Goal: Transaction & Acquisition: Book appointment/travel/reservation

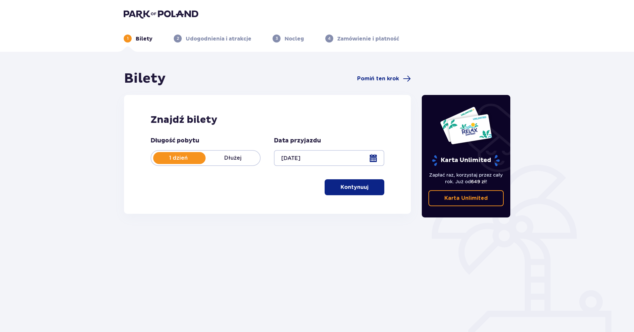
click at [363, 183] on button "Kontynuuj" at bounding box center [355, 187] width 60 height 16
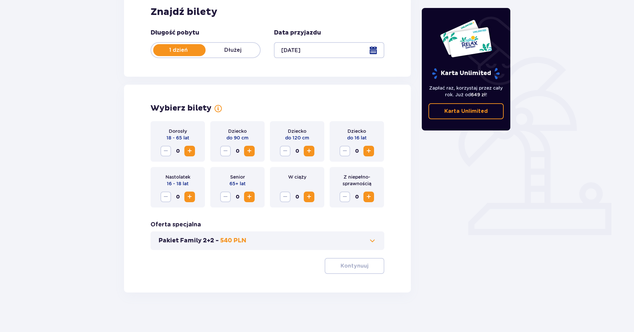
scroll to position [108, 0]
click at [193, 198] on span "Zwiększ" at bounding box center [190, 196] width 8 height 8
click at [168, 196] on span "Zmniejsz" at bounding box center [166, 196] width 8 height 8
click at [192, 197] on span "Zwiększ" at bounding box center [190, 196] width 8 height 8
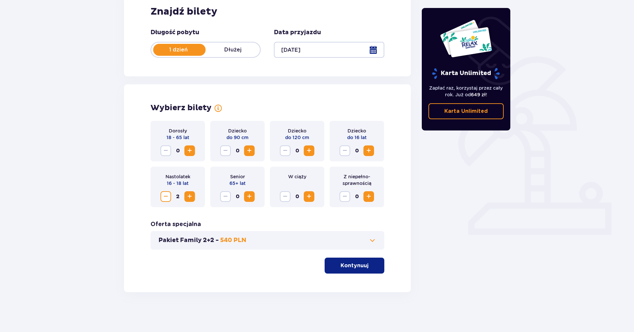
click at [367, 275] on div "Wybierz bilety Dorosły 18 - 65 lat 0 Dziecko do 90 cm 0 Dziecko do 120 cm 0 Dzi…" at bounding box center [267, 188] width 287 height 208
click at [353, 267] on p "Kontynuuj" at bounding box center [355, 265] width 28 height 7
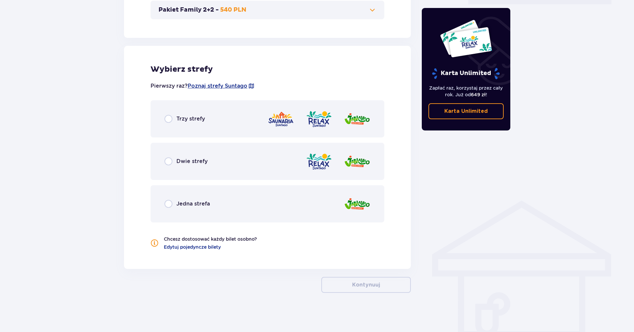
scroll to position [339, 0]
click at [264, 204] on div "Jedna strefa" at bounding box center [268, 202] width 234 height 37
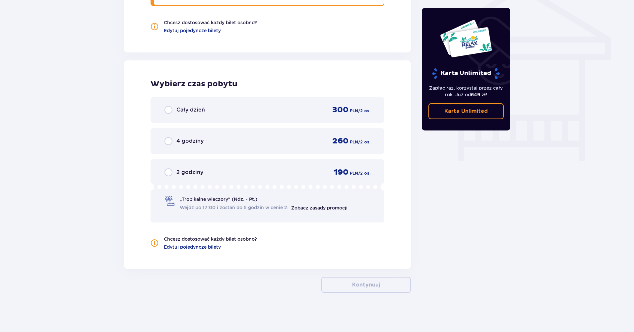
scroll to position [555, 0]
click at [268, 113] on div "Cały dzień 300 PLN / 2 os." at bounding box center [268, 109] width 206 height 10
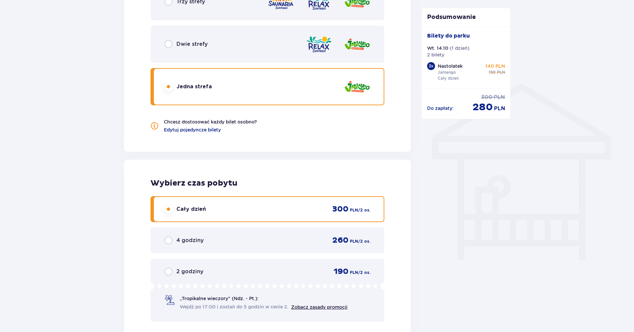
scroll to position [454, 0]
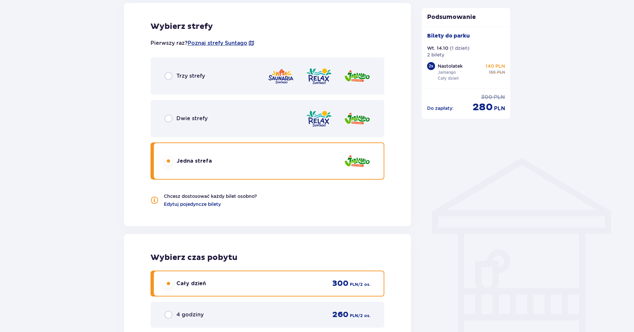
click at [210, 122] on div "Dwie strefy" at bounding box center [268, 118] width 234 height 37
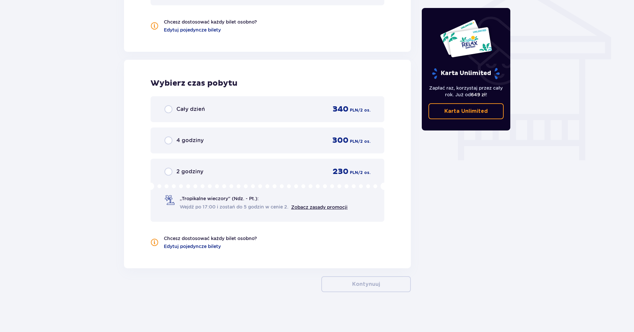
scroll to position [554, 0]
drag, startPoint x: 489, startPoint y: 244, endPoint x: 485, endPoint y: 240, distance: 5.6
click at [272, 105] on div "Cały dzień 340 PLN / 2 os." at bounding box center [268, 111] width 234 height 26
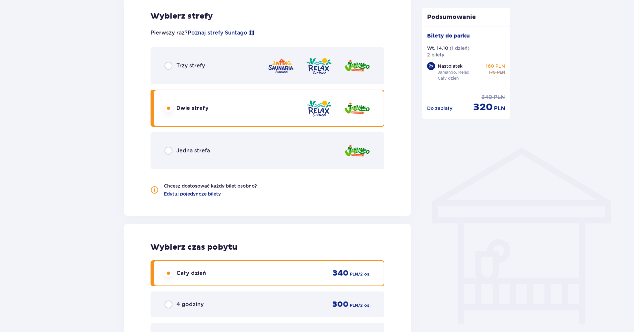
scroll to position [390, 0]
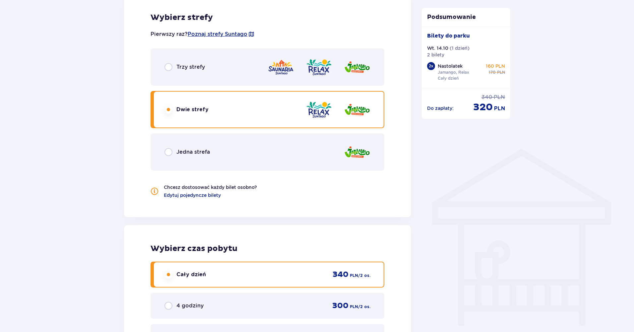
click at [327, 153] on div "Jedna strefa" at bounding box center [268, 151] width 234 height 37
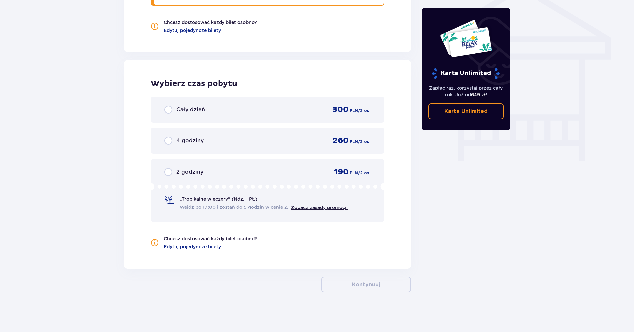
scroll to position [555, 0]
click at [404, 227] on div "Wybierz czas pobytu Cały dzień 300 PLN / 2 os. 4 godziny 260 PLN / 2 os. 2 godz…" at bounding box center [267, 164] width 287 height 208
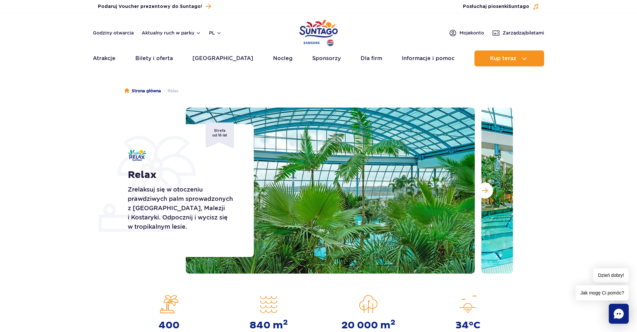
scroll to position [41, 0]
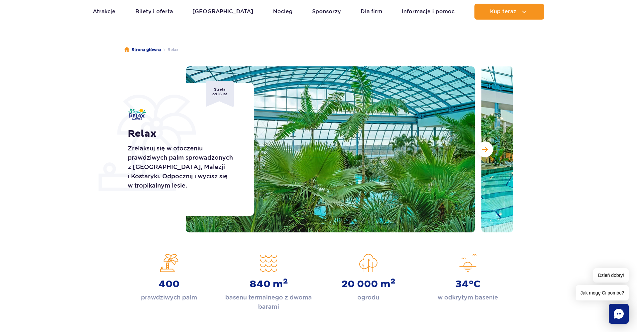
click at [328, 201] on img at bounding box center [330, 149] width 289 height 166
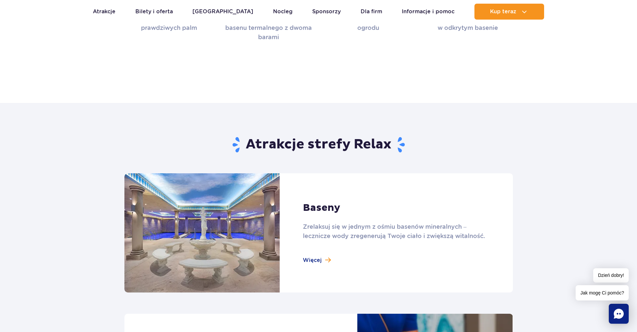
scroll to position [468, 0]
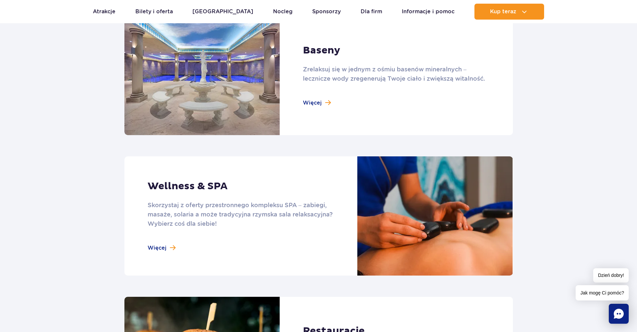
drag, startPoint x: 342, startPoint y: 214, endPoint x: 338, endPoint y: 212, distance: 4.3
click at [341, 214] on link at bounding box center [318, 215] width 389 height 119
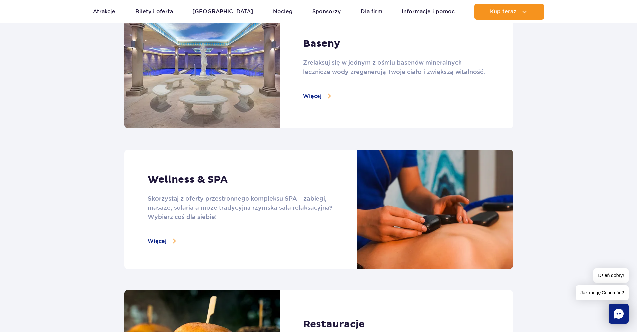
scroll to position [0, 0]
